Goal: Find specific page/section: Find specific page/section

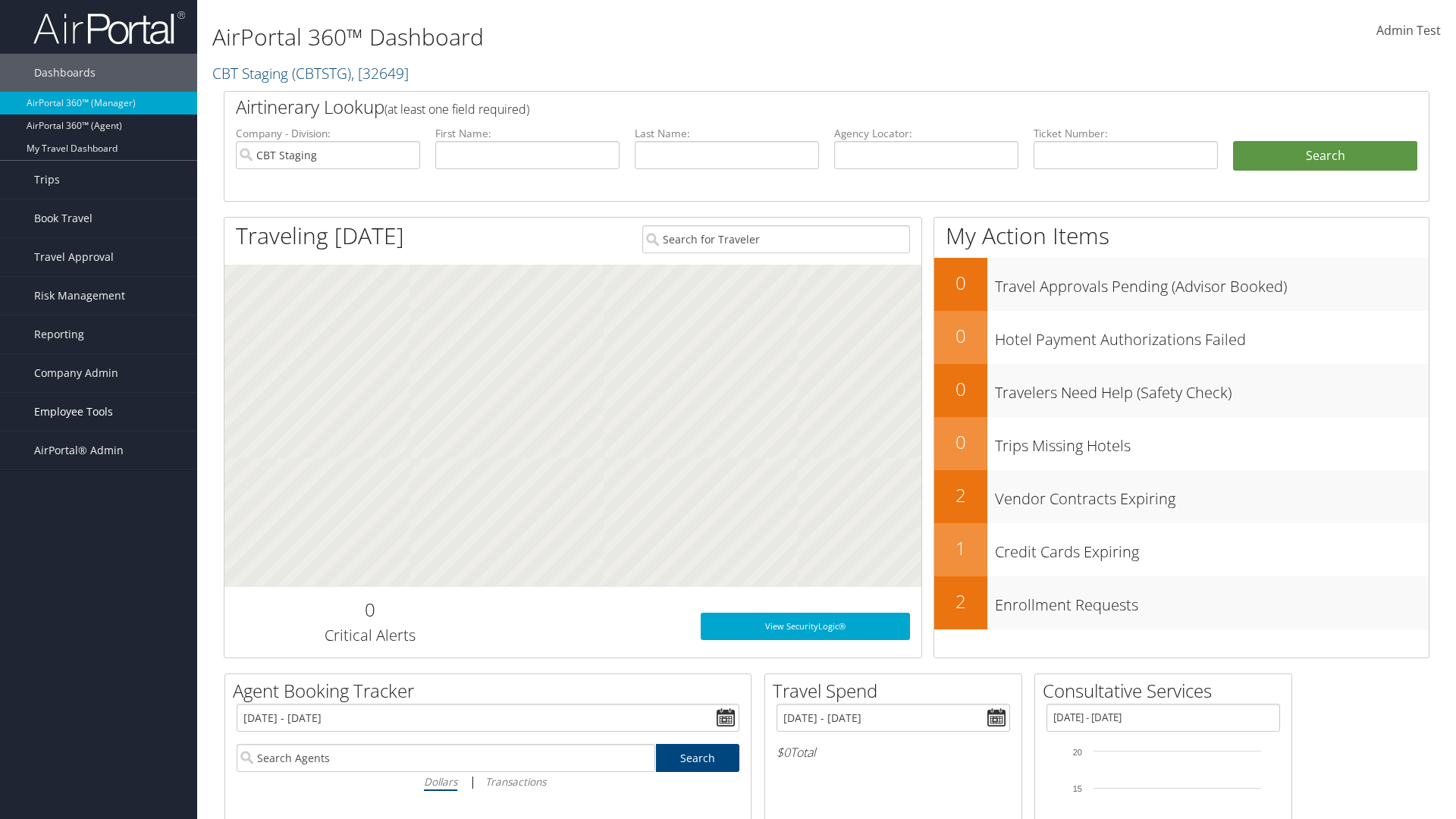
click at [99, 412] on span "Employee Tools" at bounding box center [74, 411] width 79 height 38
click at [99, 731] on link "Void Log Utility" at bounding box center [99, 737] width 197 height 23
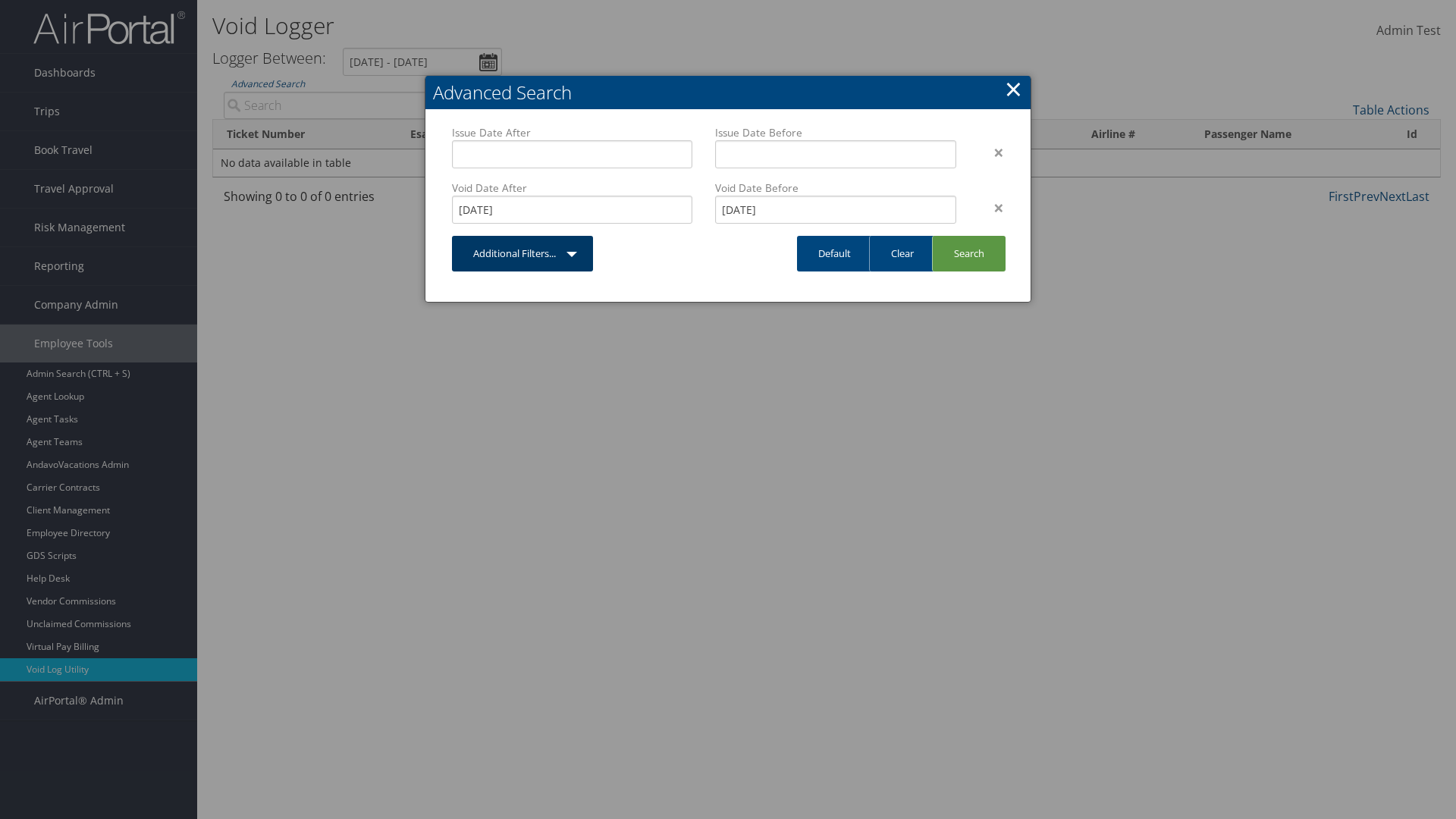
click at [523, 253] on link "Additional Filters..." at bounding box center [522, 253] width 141 height 36
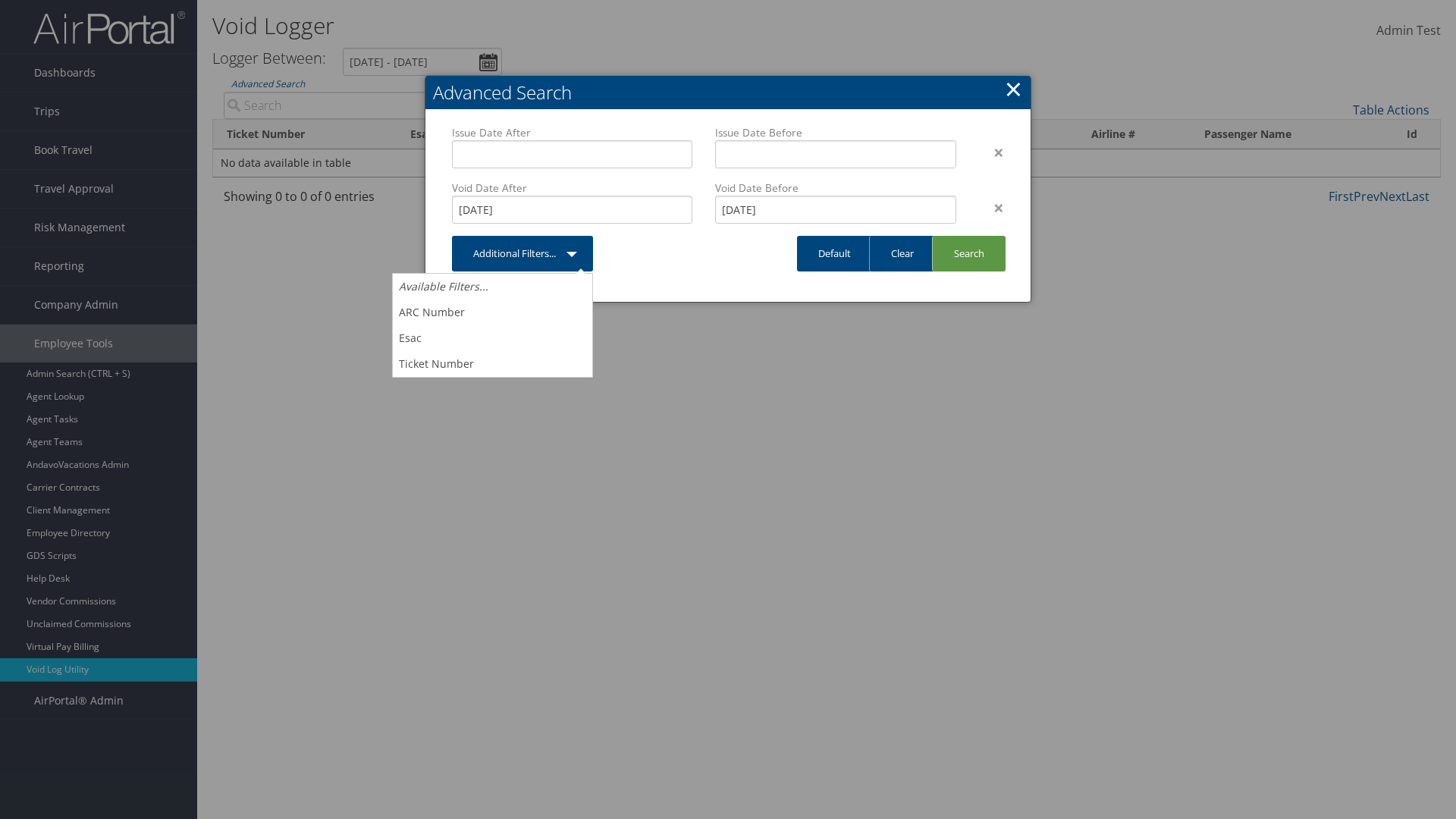
click at [1013, 88] on link "×" at bounding box center [1013, 88] width 18 height 30
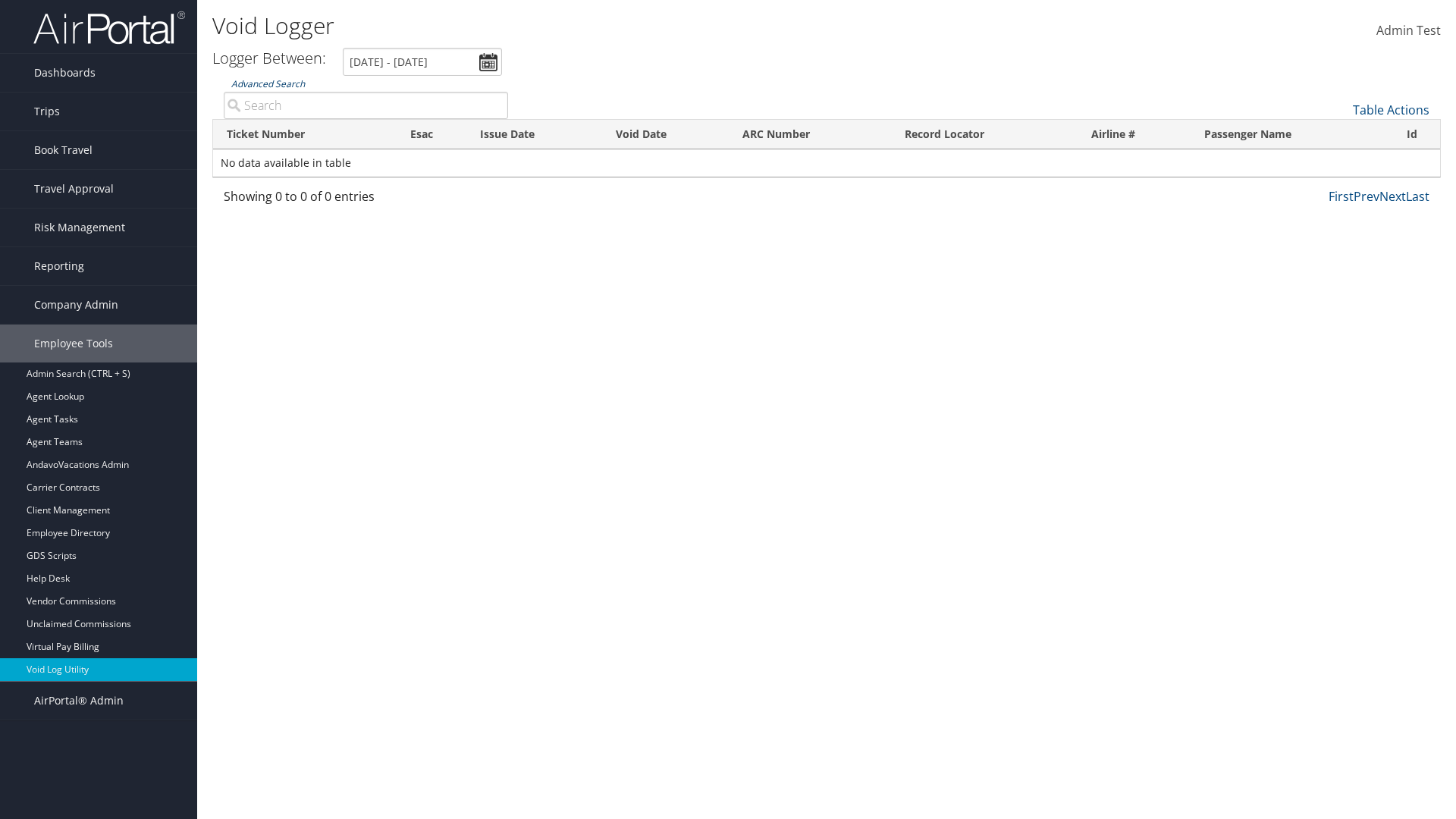
click at [267, 84] on link "Advanced Search" at bounding box center [268, 84] width 74 height 13
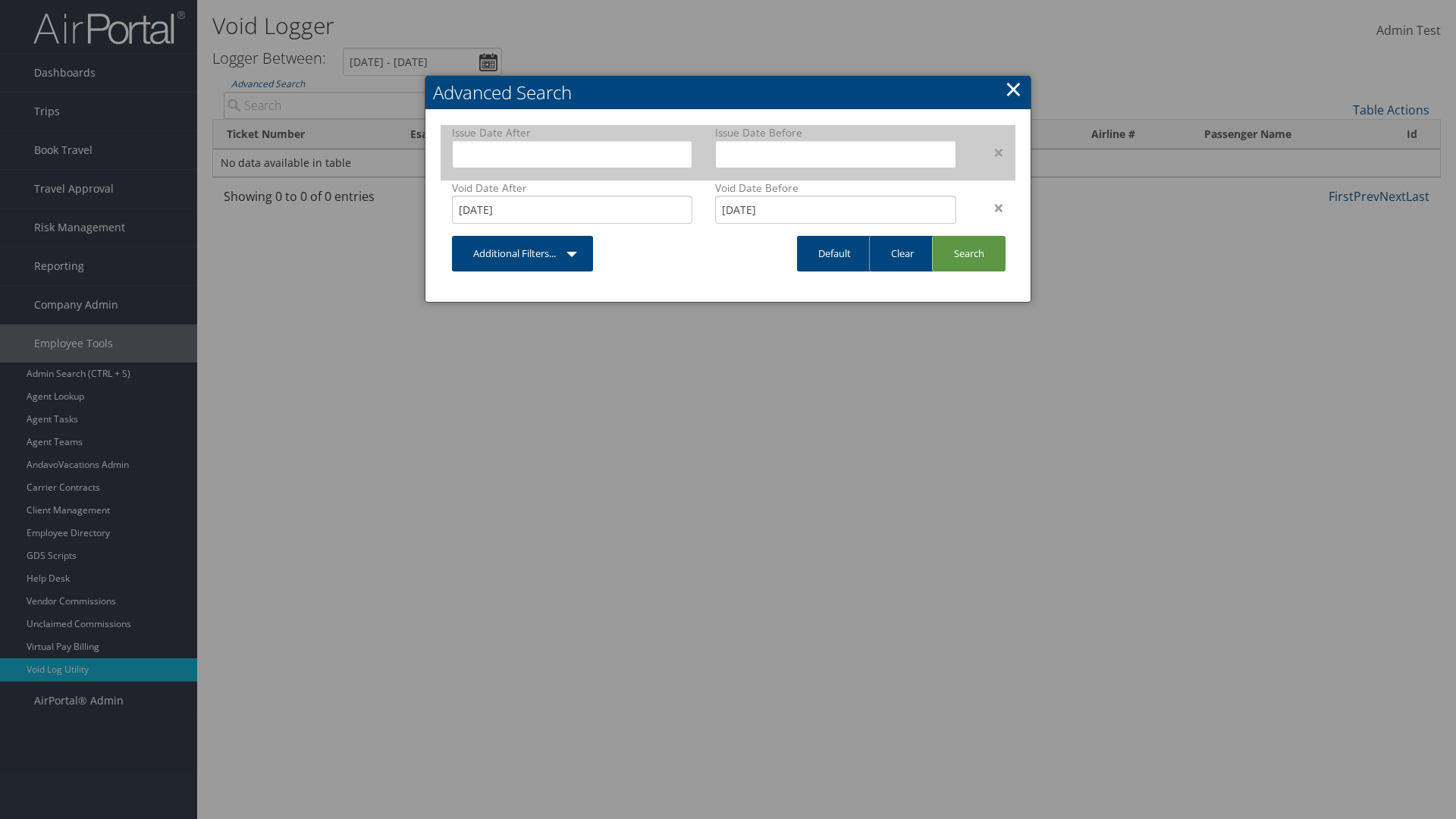
click at [992, 152] on div "×" at bounding box center [992, 153] width 48 height 18
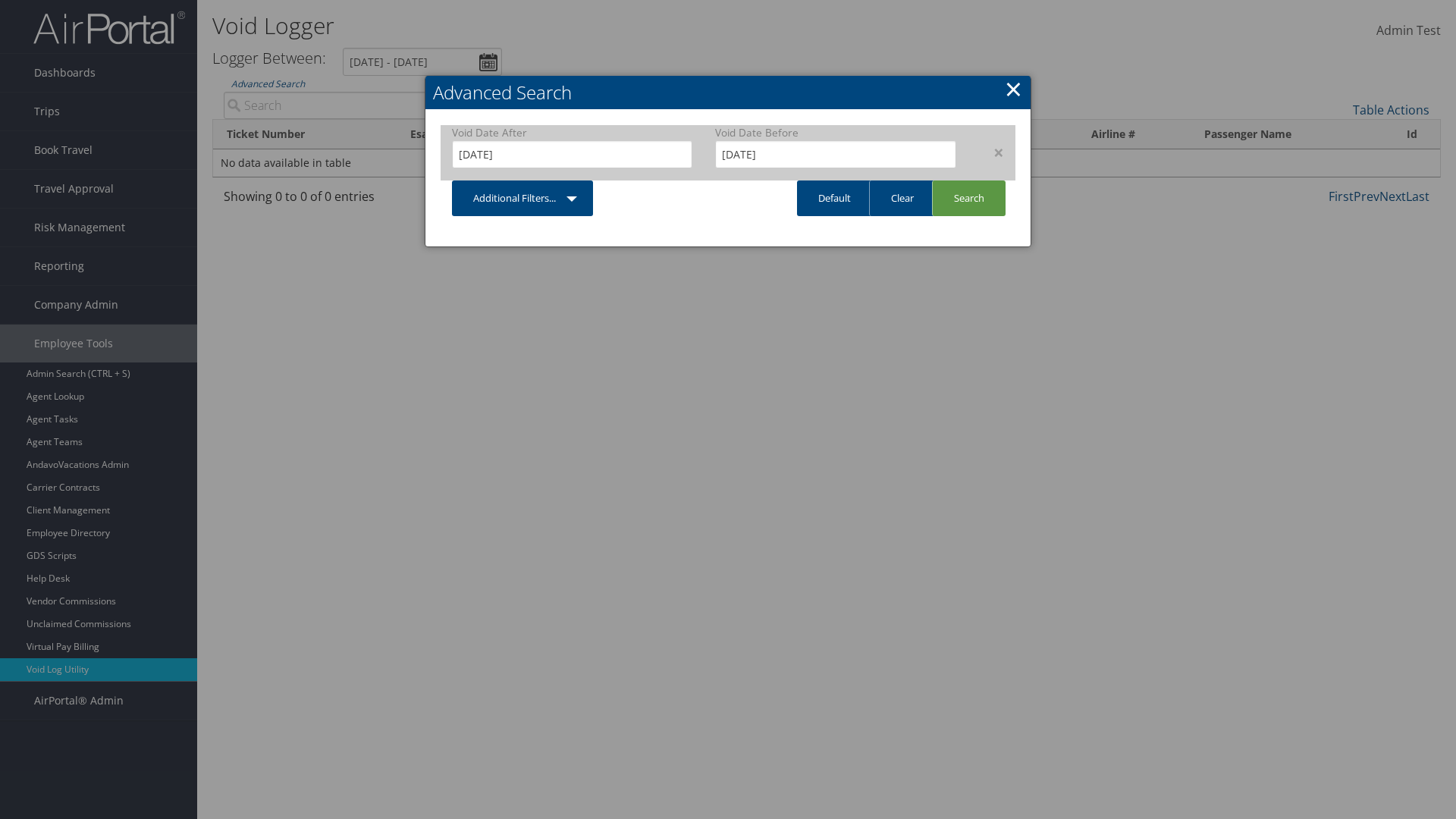
click at [992, 152] on div "×" at bounding box center [992, 153] width 48 height 18
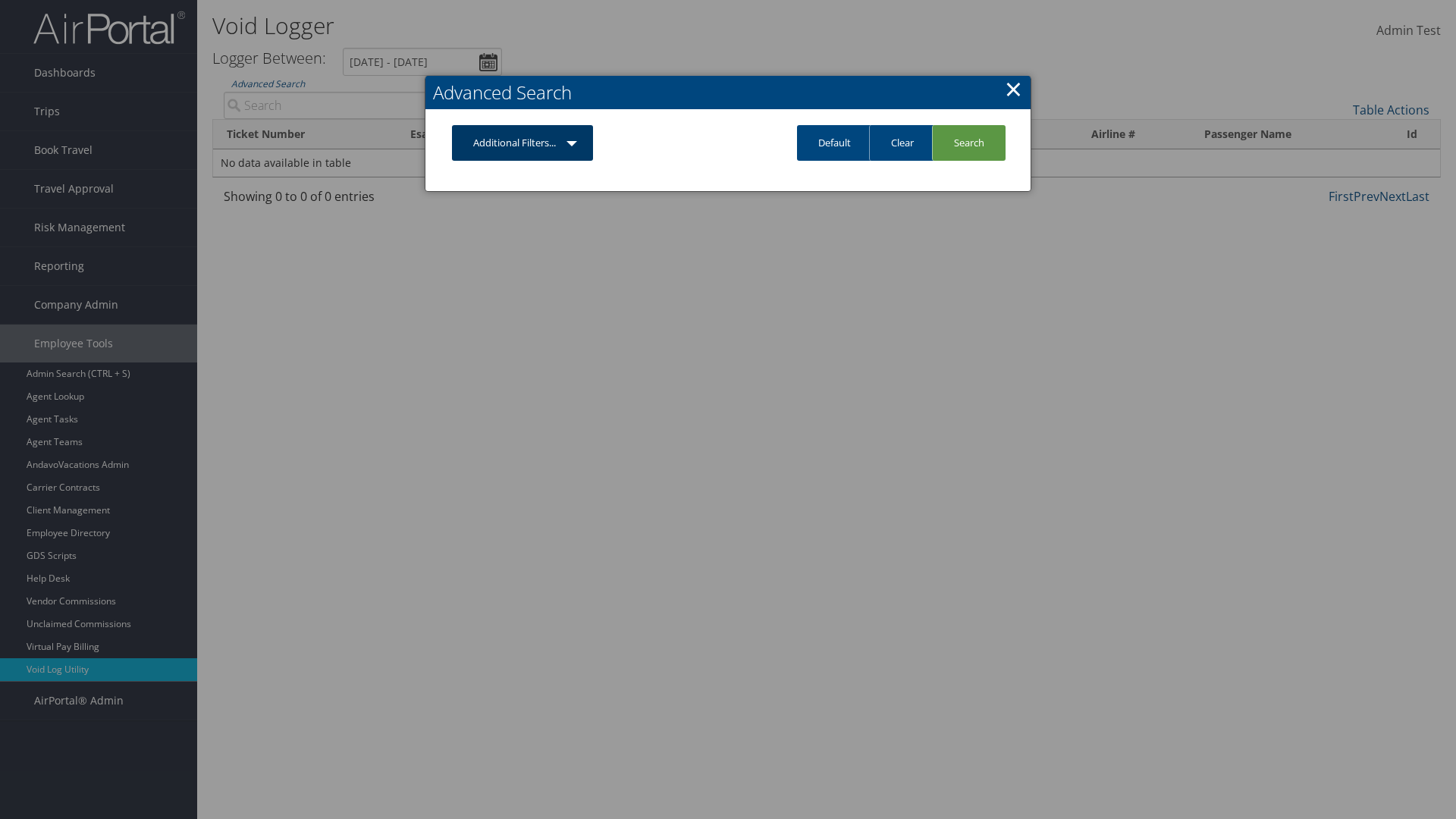
click at [523, 143] on link "Additional Filters..." at bounding box center [522, 143] width 141 height 36
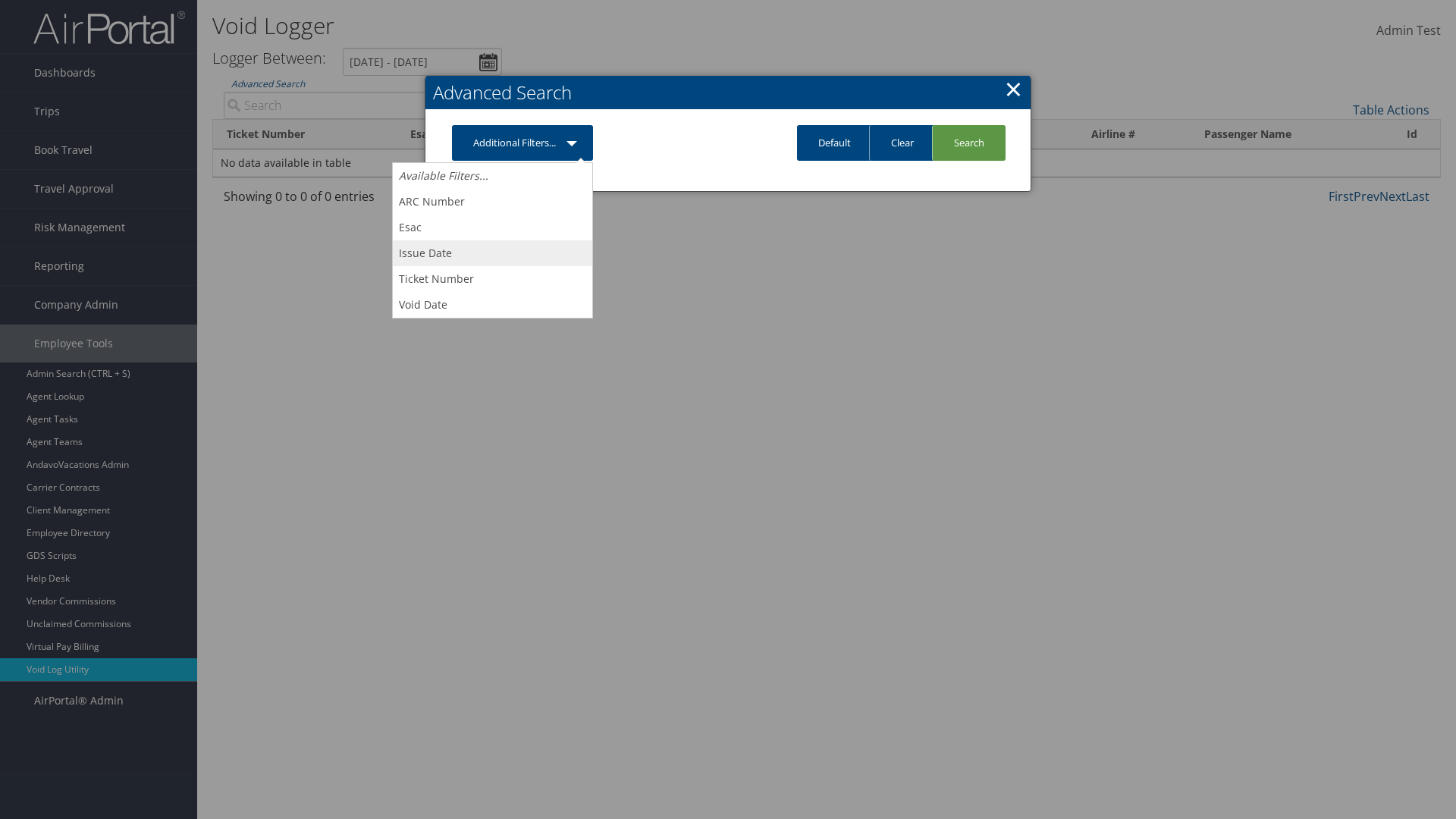
click at [492, 252] on link "Issue Date" at bounding box center [492, 253] width 199 height 26
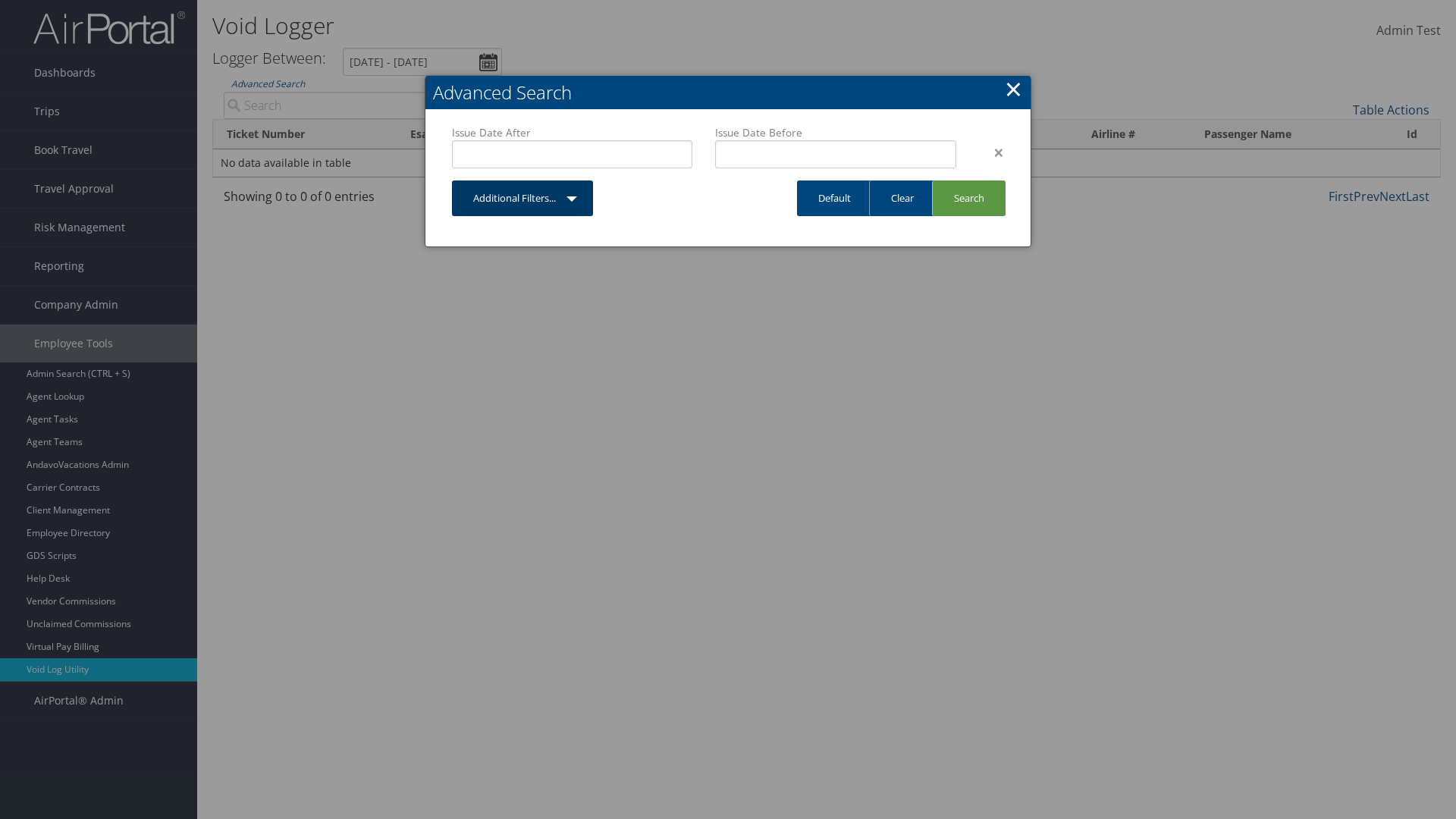
click at [523, 198] on link "Additional Filters..." at bounding box center [522, 198] width 141 height 36
click at [0, 0] on link "Void Date" at bounding box center [0, 0] width 0 height 0
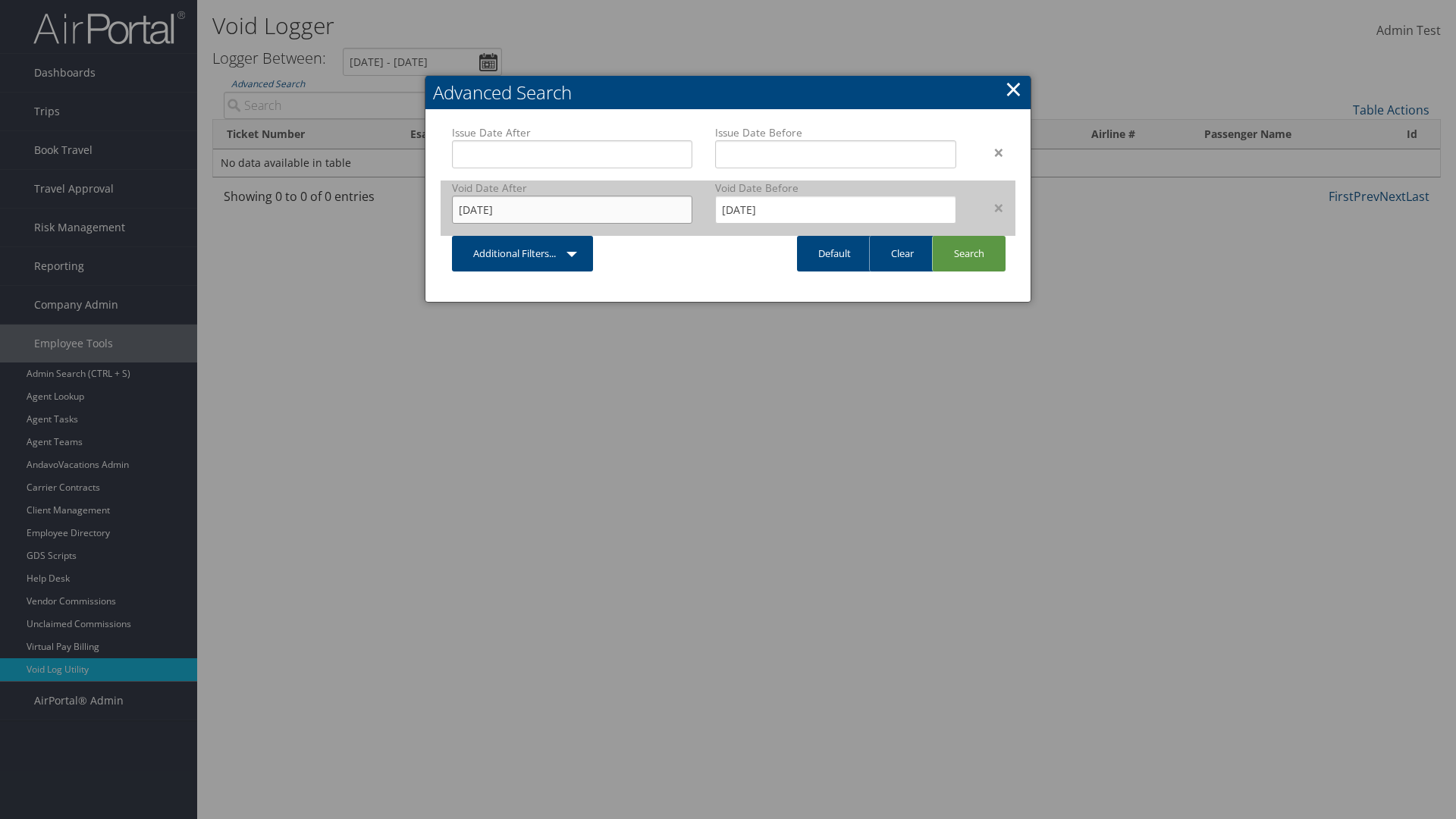
click at [571, 209] on input "[DATE]" at bounding box center [571, 209] width 241 height 28
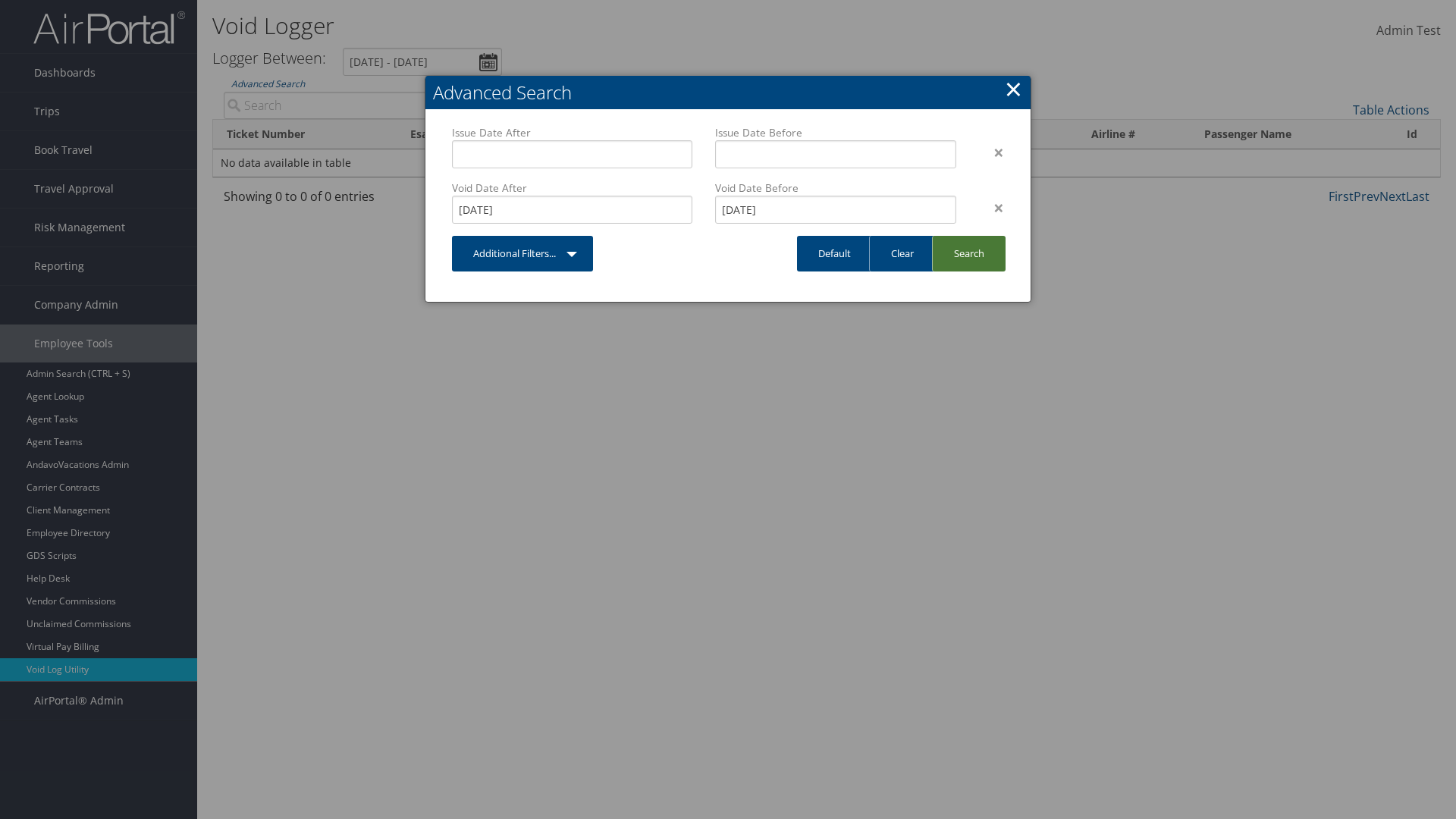
click at [969, 253] on link "Search" at bounding box center [969, 253] width 74 height 36
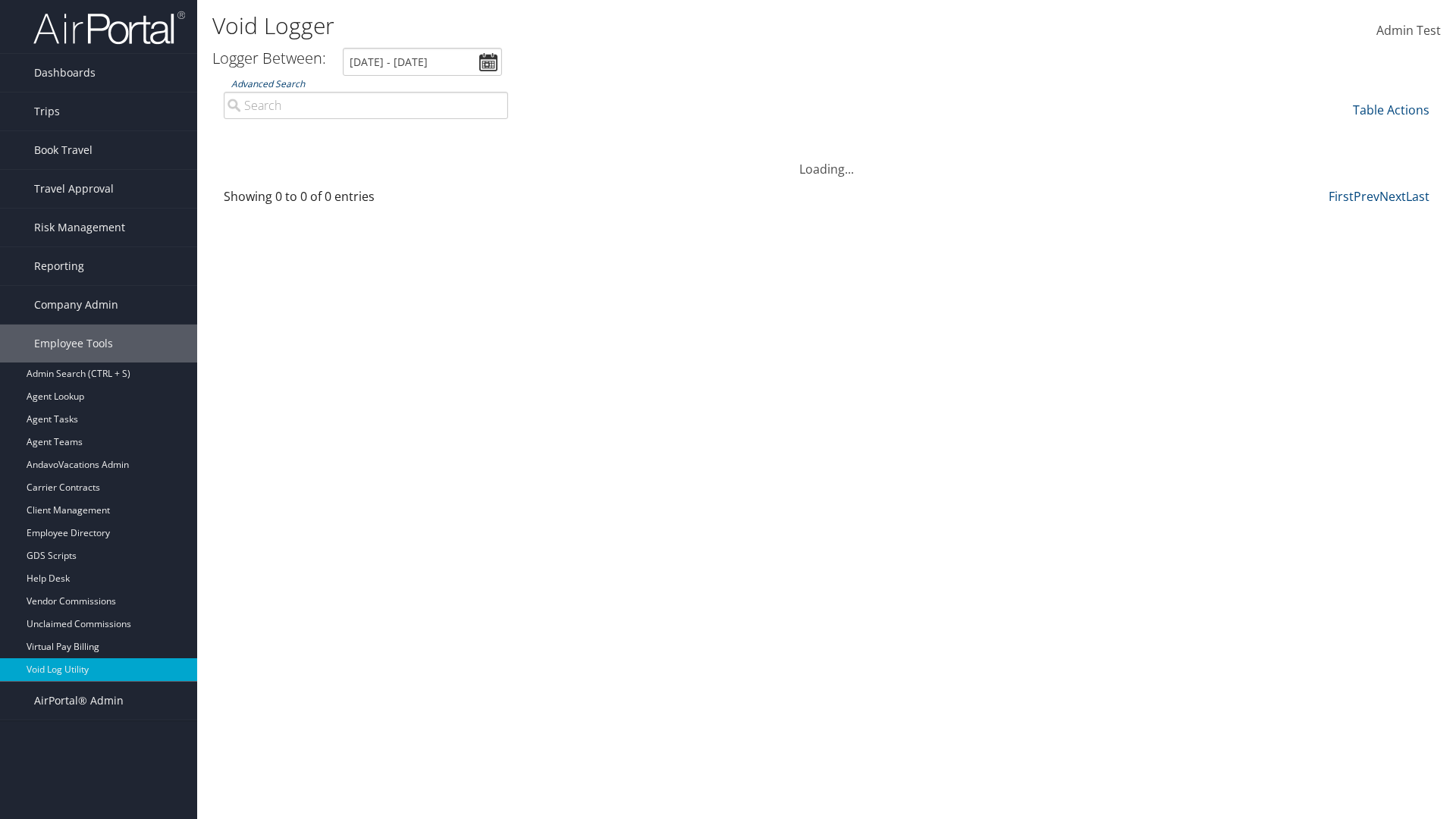
click at [267, 84] on link "Advanced Search" at bounding box center [268, 84] width 74 height 13
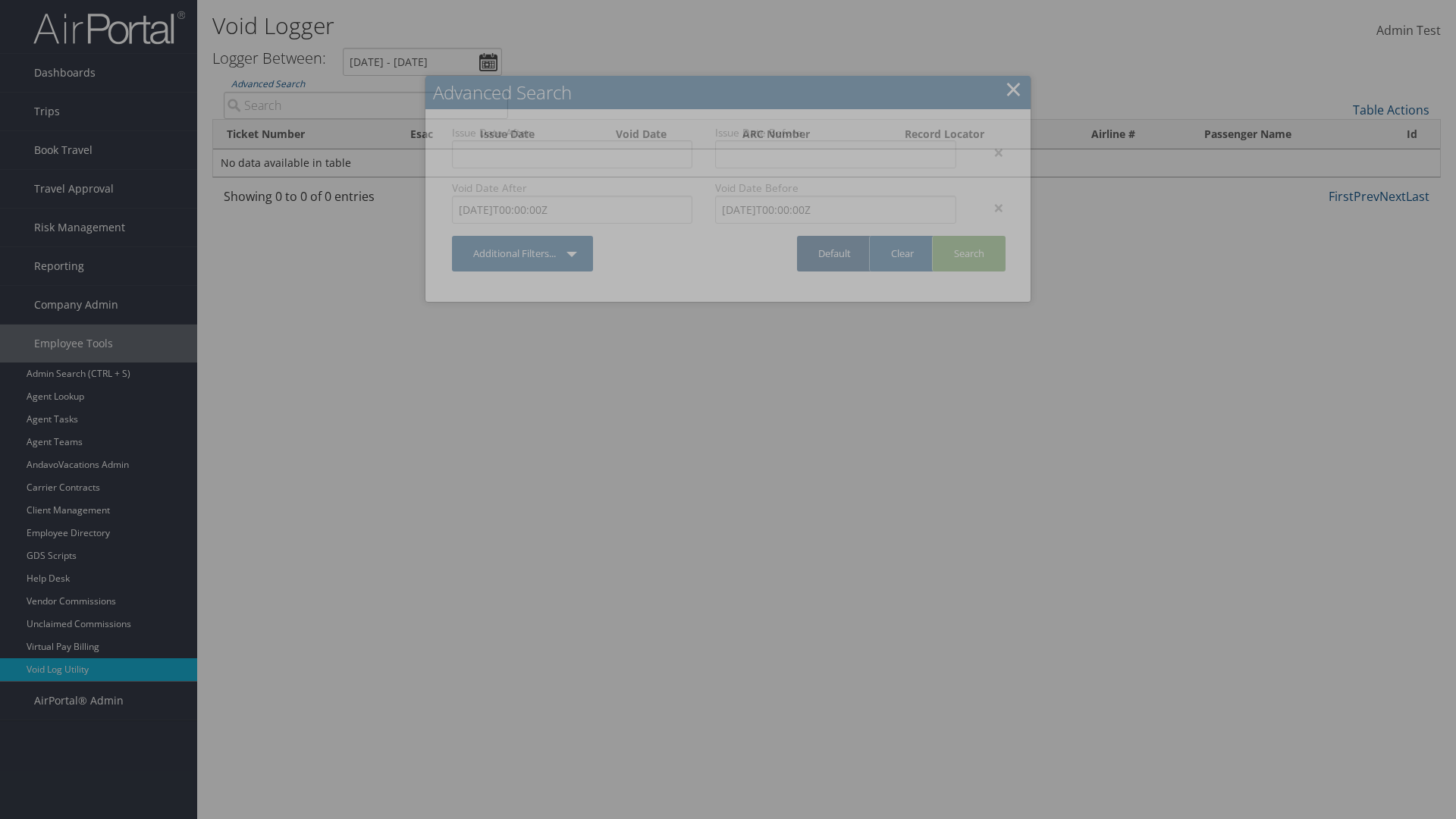
click at [834, 253] on link "Default" at bounding box center [834, 253] width 75 height 36
